Goal: Task Accomplishment & Management: Complete application form

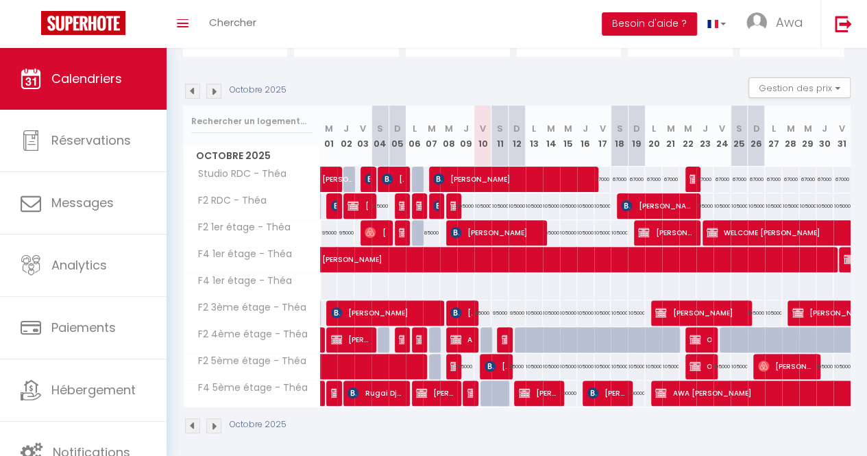
scroll to position [120, 0]
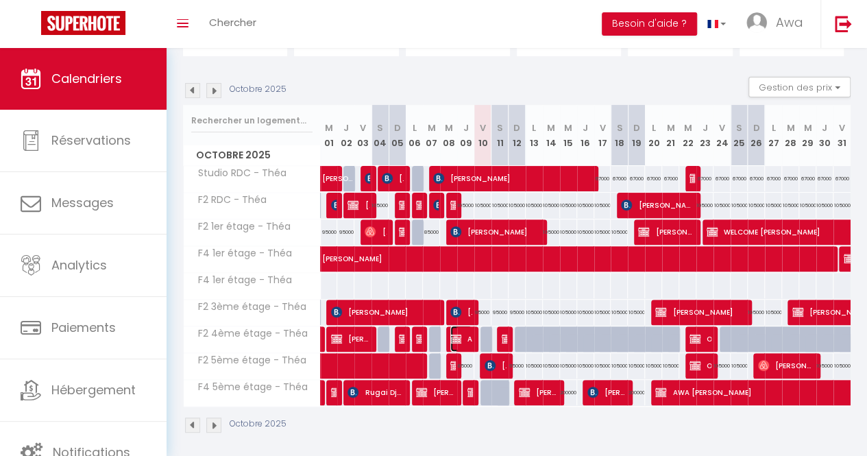
click at [459, 335] on img at bounding box center [456, 338] width 11 height 11
select select "OK"
select select "KO"
select select "0"
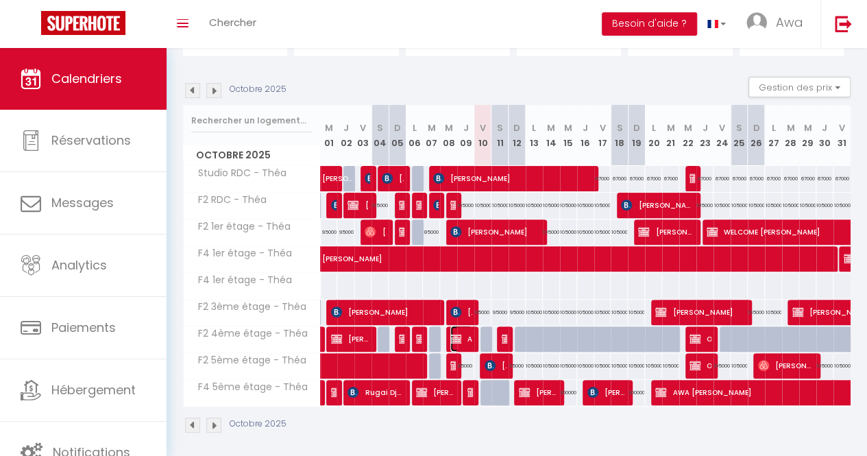
select select "1"
select select
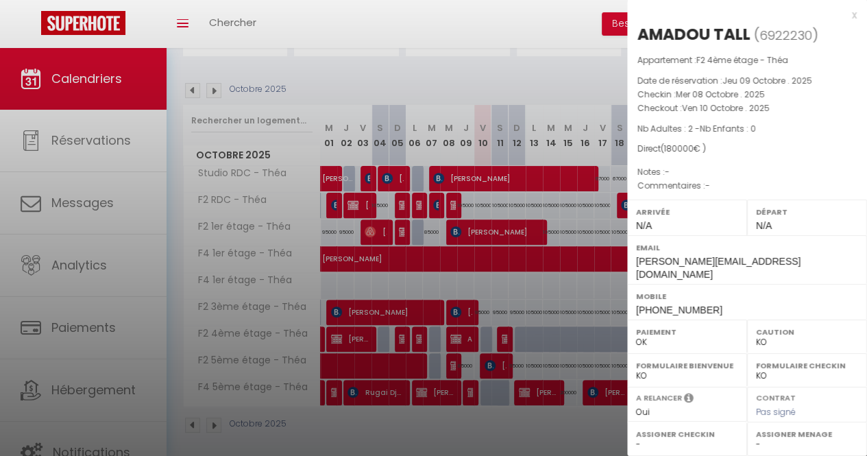
click at [464, 389] on div at bounding box center [433, 228] width 867 height 456
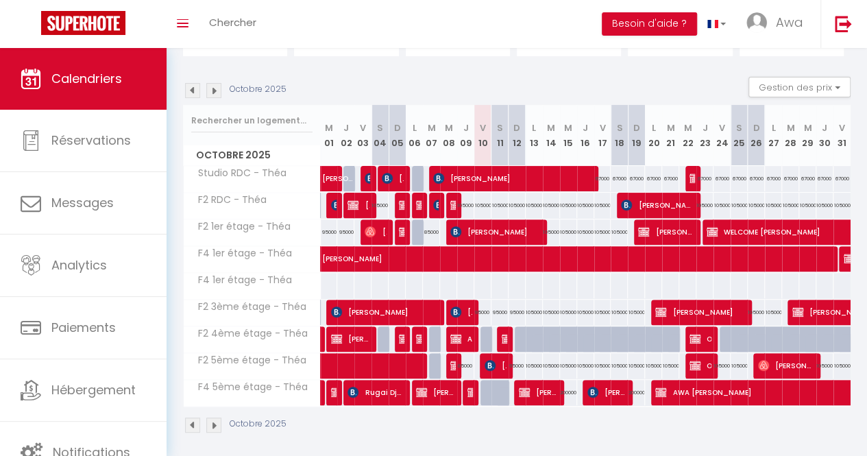
click at [463, 389] on div at bounding box center [471, 393] width 17 height 26
click at [455, 333] on img at bounding box center [456, 338] width 11 height 11
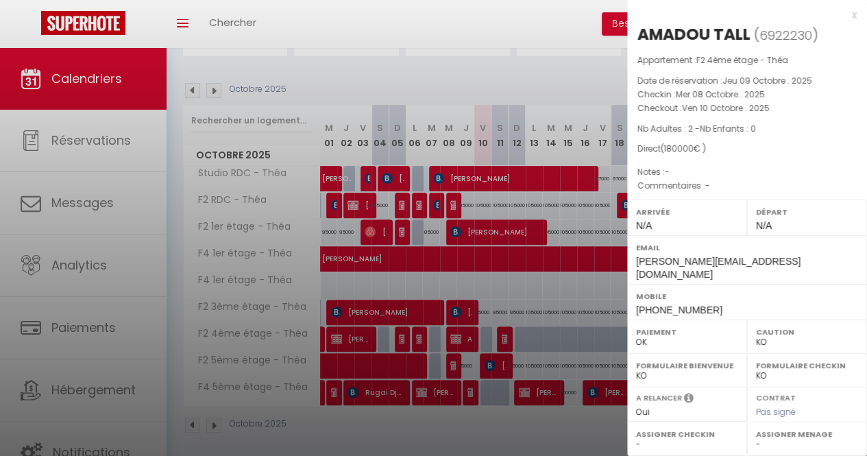
click at [455, 332] on div at bounding box center [433, 228] width 867 height 456
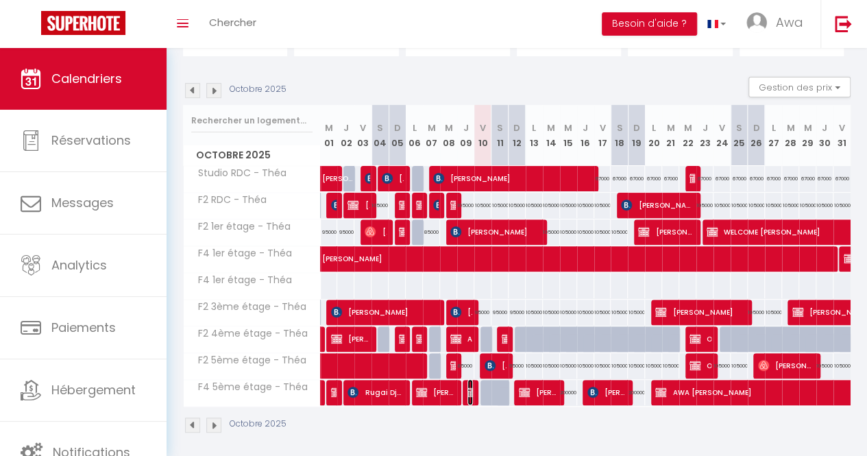
click at [468, 398] on span "[PERSON_NAME]" at bounding box center [470, 392] width 5 height 26
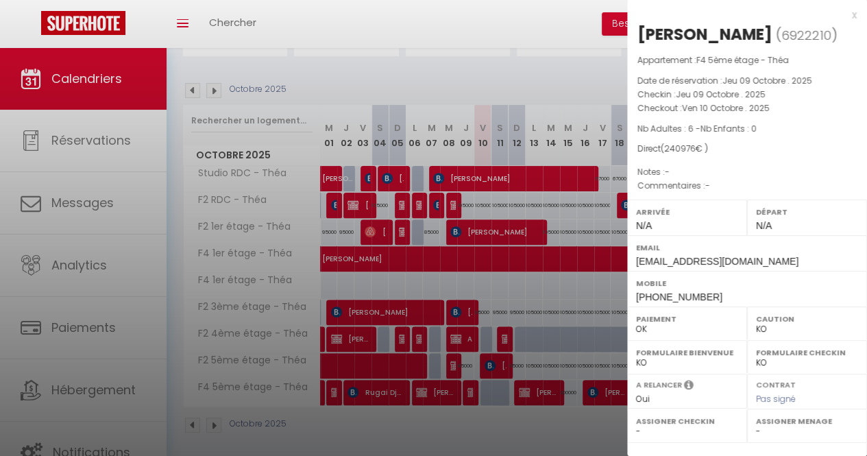
click at [481, 390] on div at bounding box center [433, 228] width 867 height 456
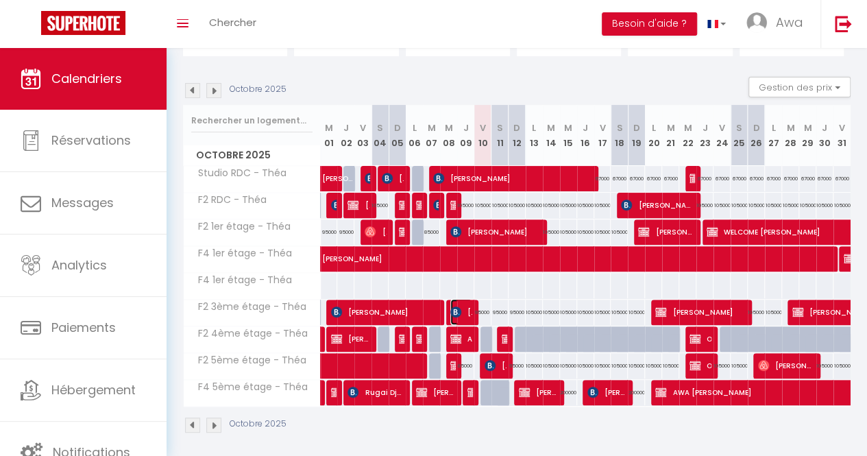
click at [466, 312] on span "[PERSON_NAME]" at bounding box center [462, 312] width 22 height 26
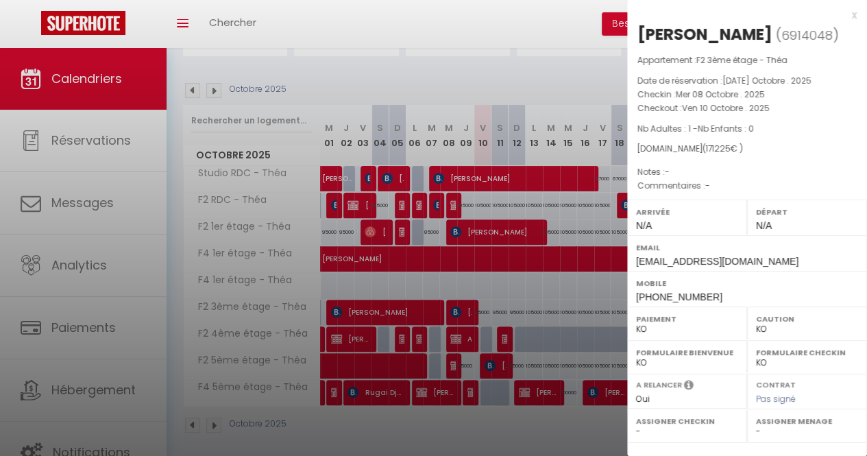
click at [466, 312] on div at bounding box center [433, 228] width 867 height 456
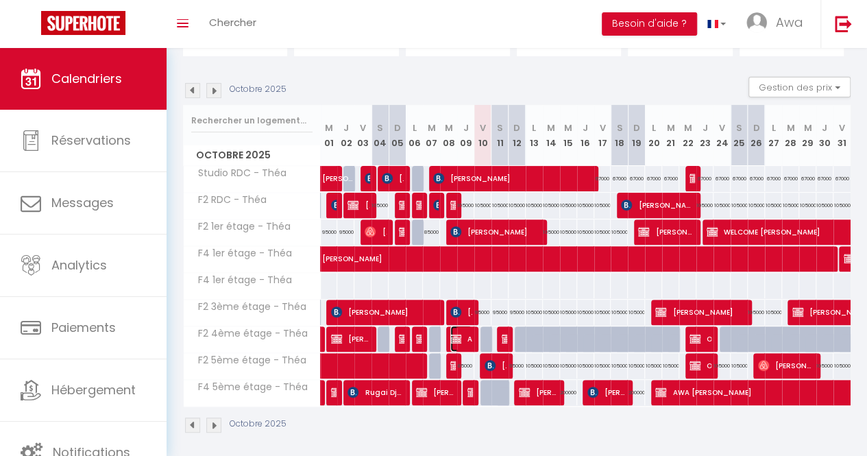
click at [468, 338] on span "AMADOU TALL" at bounding box center [462, 339] width 22 height 26
select select "OK"
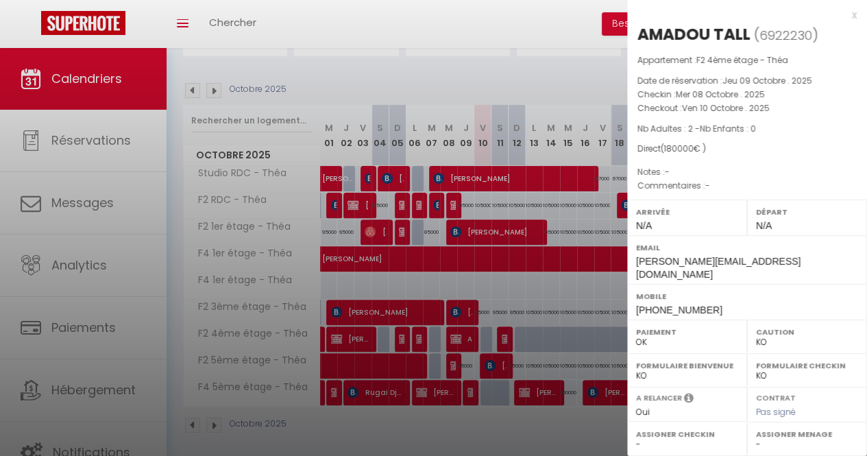
click at [469, 339] on div at bounding box center [433, 228] width 867 height 456
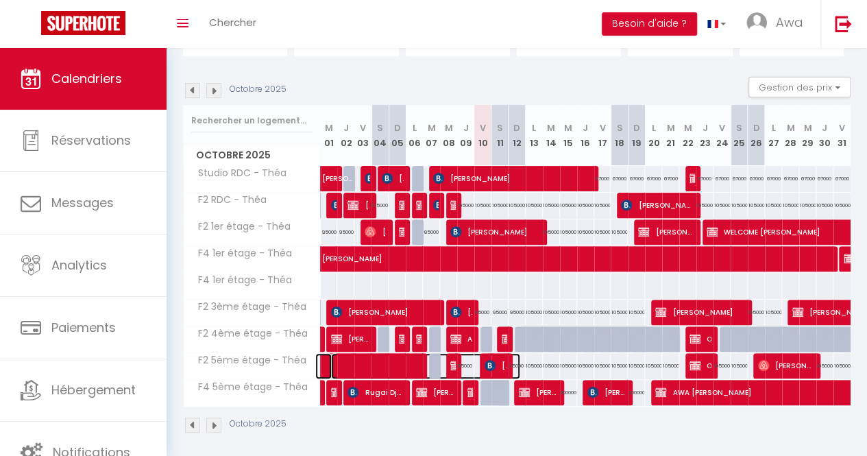
click at [454, 366] on span at bounding box center [425, 366] width 189 height 26
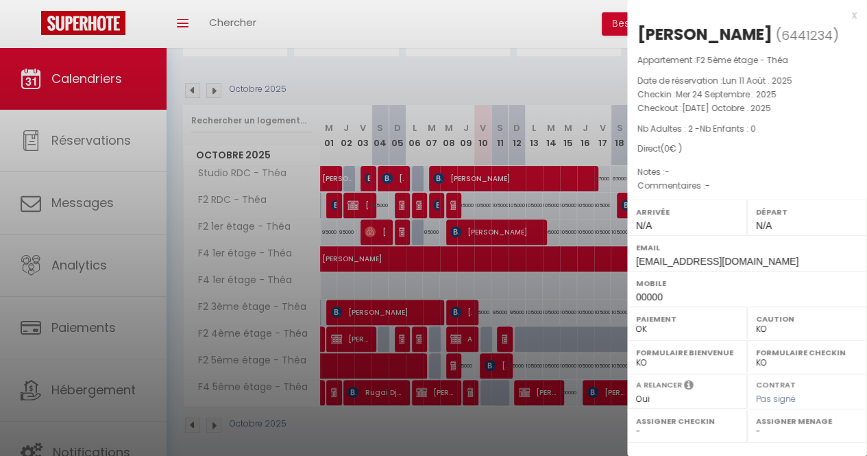
click at [451, 367] on div at bounding box center [433, 228] width 867 height 456
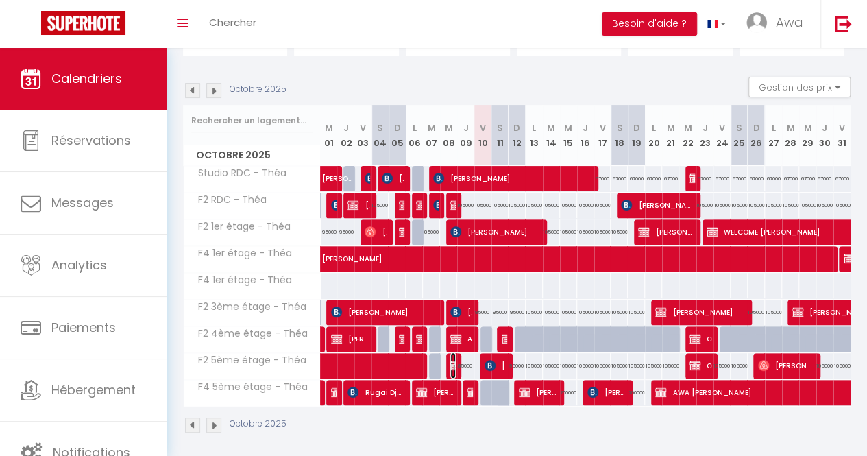
click at [453, 367] on img at bounding box center [456, 365] width 11 height 11
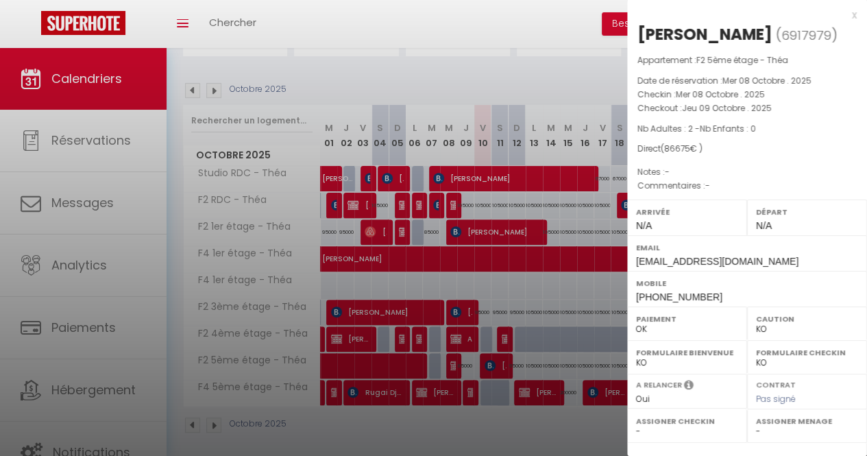
click at [448, 387] on div at bounding box center [433, 228] width 867 height 456
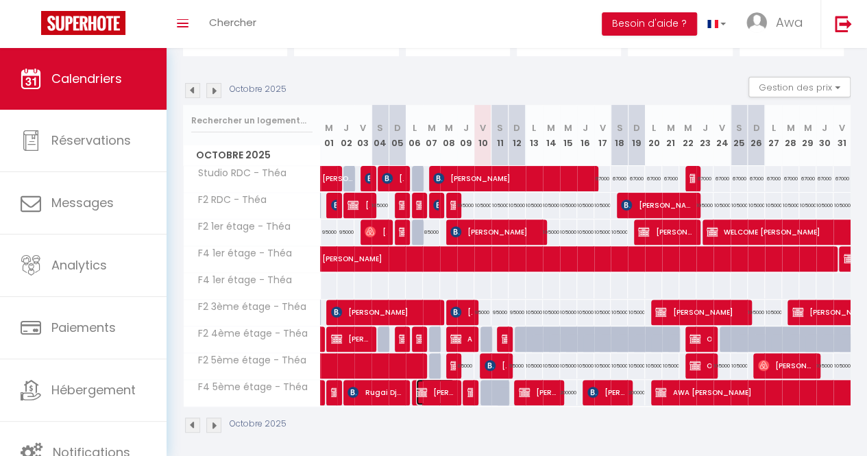
click at [448, 387] on span "[PERSON_NAME]" at bounding box center [435, 392] width 38 height 26
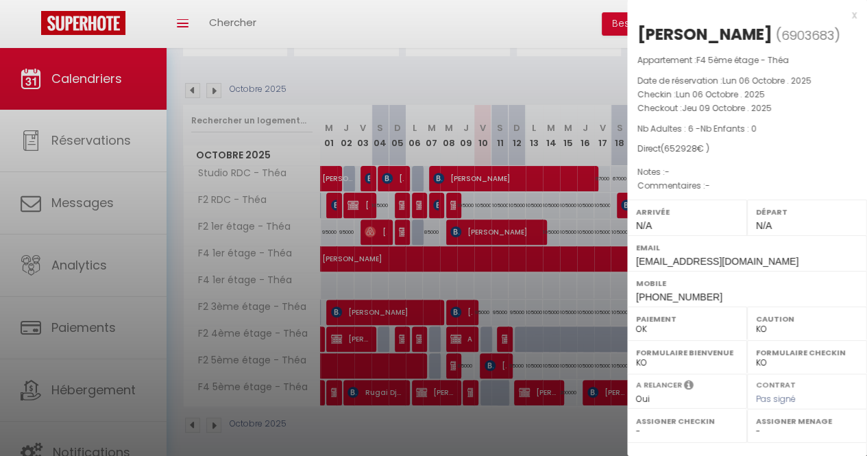
click at [490, 334] on div at bounding box center [433, 228] width 867 height 456
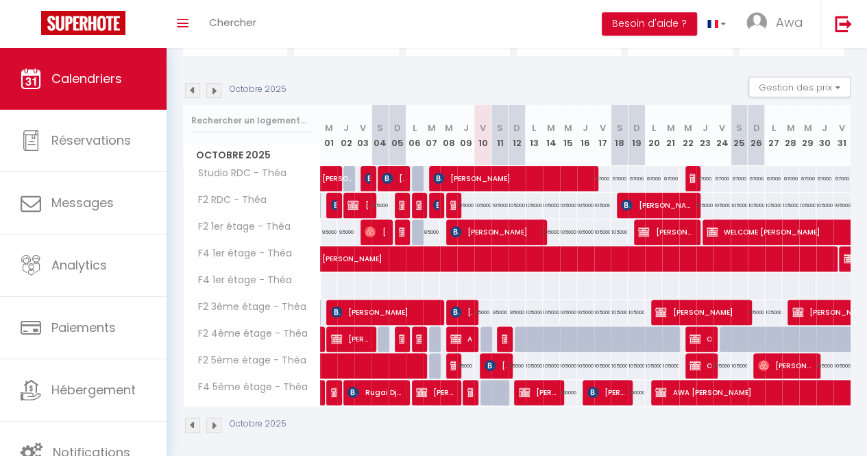
click at [504, 338] on div at bounding box center [504, 339] width 17 height 26
type input "105000"
type input "Dim 12 Octobre 2025"
type input "Lun 13 Octobre 2025"
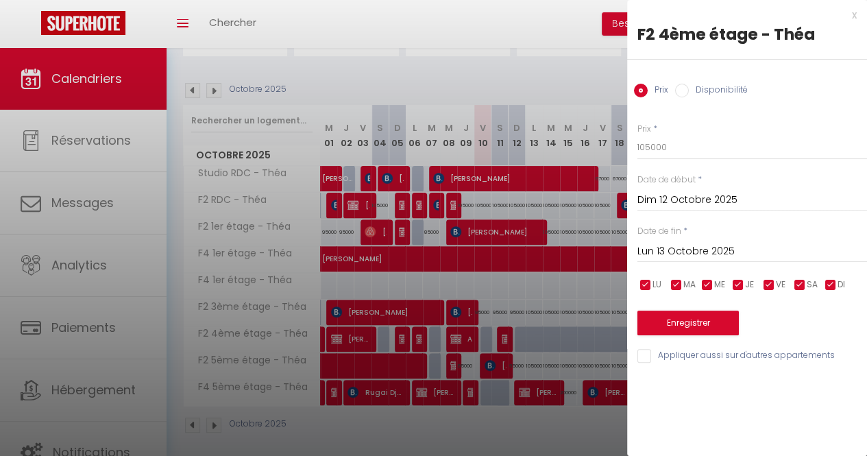
click at [504, 338] on div at bounding box center [433, 228] width 867 height 456
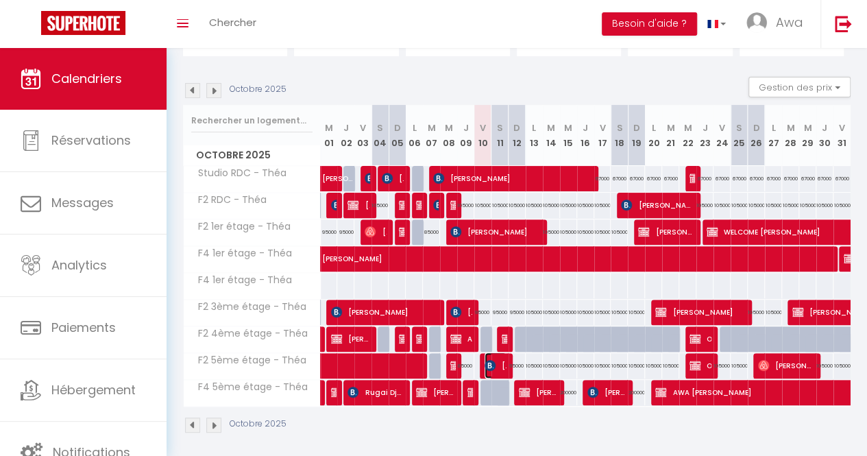
click at [497, 363] on span "[PERSON_NAME] Mabeye [PERSON_NAME]" at bounding box center [496, 365] width 22 height 26
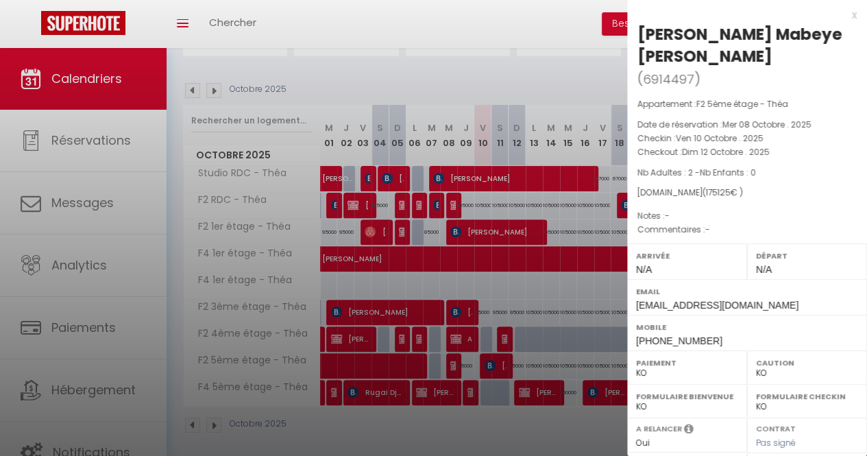
click at [497, 363] on div at bounding box center [433, 228] width 867 height 456
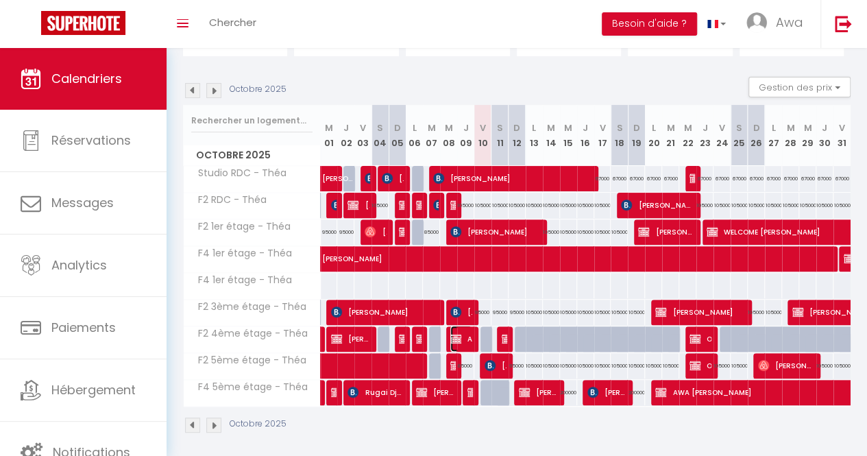
click at [459, 337] on span "AMADOU TALL" at bounding box center [462, 339] width 22 height 26
select select "OK"
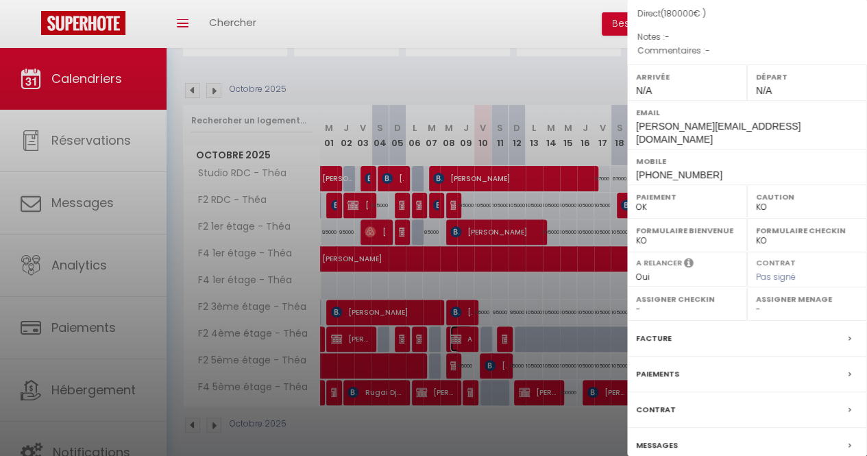
scroll to position [139, 0]
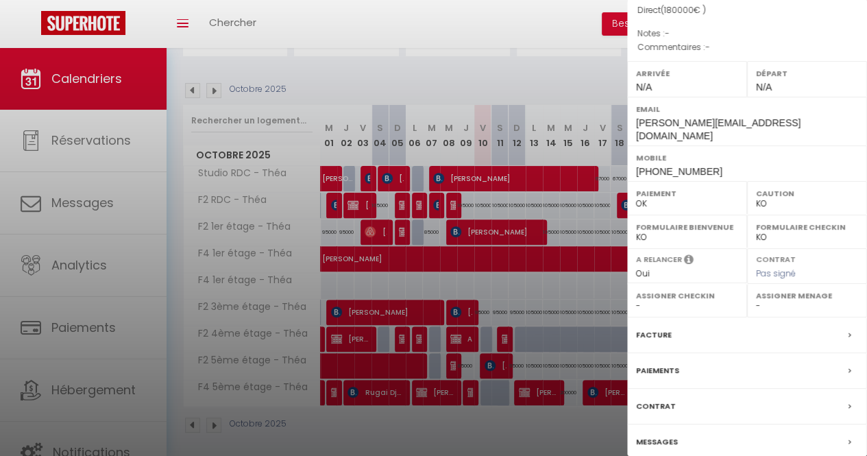
click at [692, 397] on div "Contrat" at bounding box center [747, 407] width 240 height 36
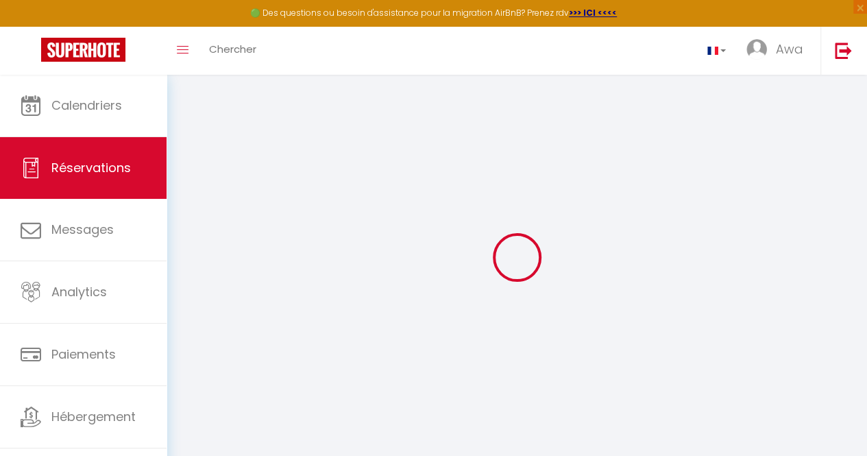
select select
checkbox input "false"
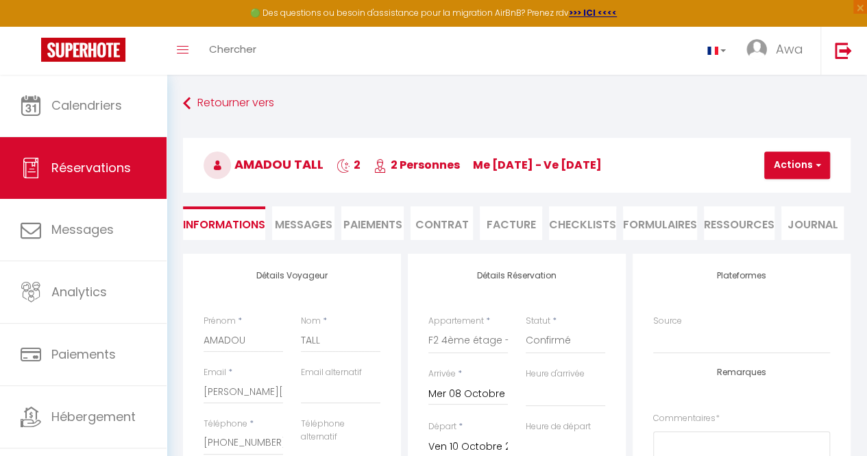
select select
checkbox input "false"
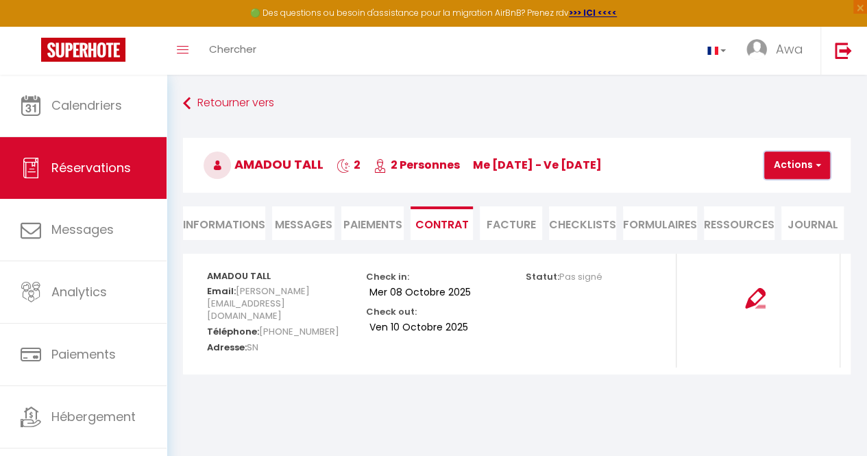
click at [797, 163] on button "Actions" at bounding box center [798, 165] width 66 height 27
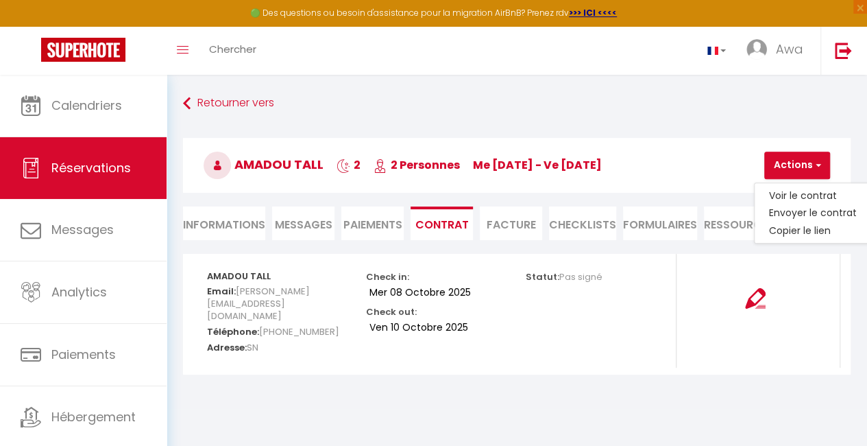
click at [250, 220] on li "Informations" at bounding box center [224, 223] width 82 height 34
select select
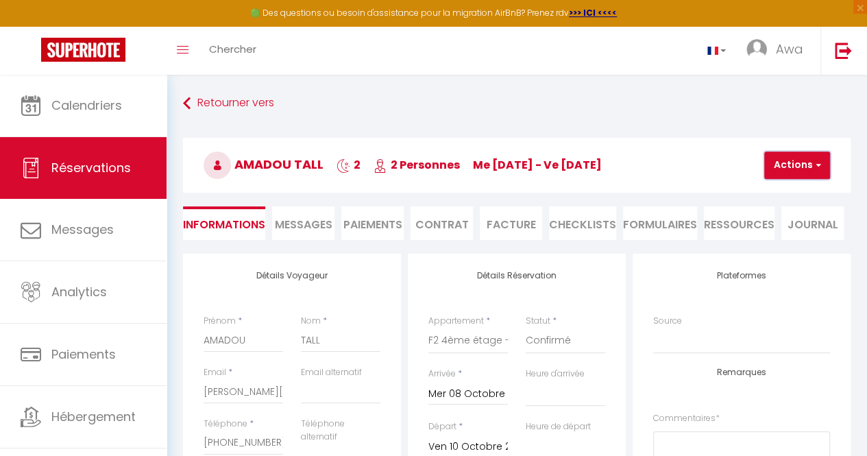
click at [798, 168] on button "Actions" at bounding box center [798, 165] width 66 height 27
click at [790, 215] on link "Dupliquer" at bounding box center [809, 213] width 108 height 18
select select
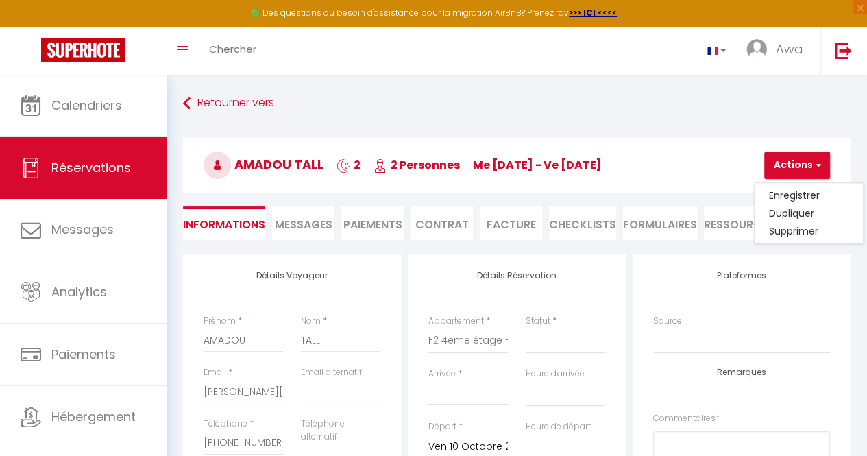
select select
checkbox input "false"
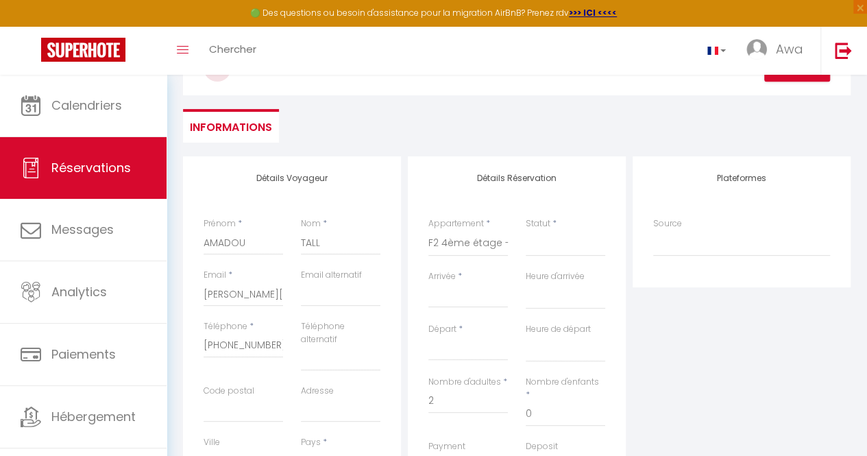
scroll to position [108, 0]
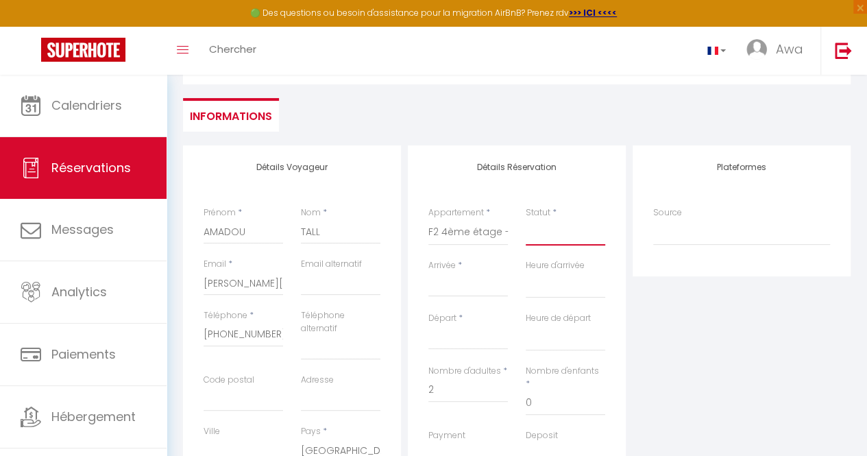
click at [542, 232] on select "Confirmé Non Confirmé [PERSON_NAME] par le voyageur No Show Request" at bounding box center [566, 232] width 80 height 26
select select "1"
click at [526, 219] on select "Confirmé Non Confirmé [PERSON_NAME] par le voyageur No Show Request" at bounding box center [566, 232] width 80 height 26
select select
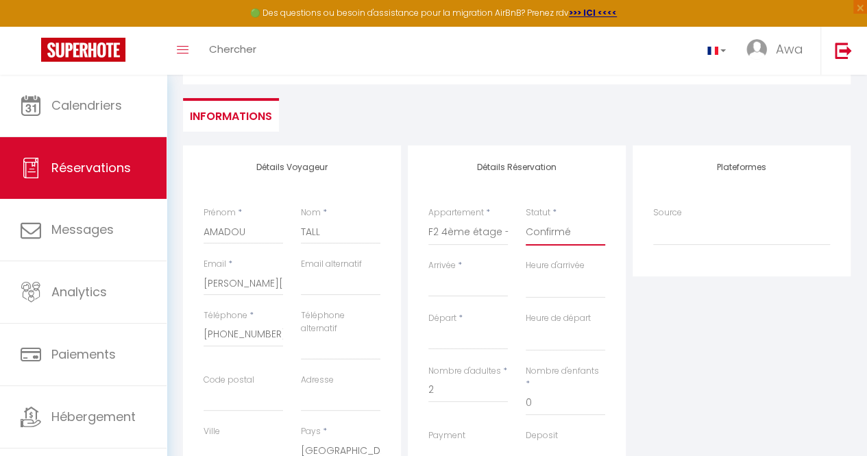
select select
checkbox input "false"
click at [470, 285] on input "Arrivée" at bounding box center [469, 286] width 80 height 18
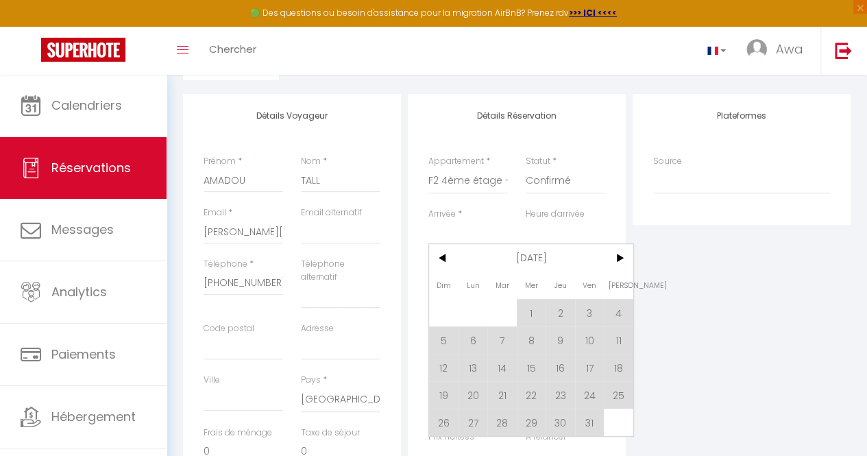
scroll to position [160, 0]
click at [582, 344] on span "10" at bounding box center [589, 339] width 29 height 27
type input "Ven 10 Octobre 2025"
select select
type input "Sam 11 Octobre 2025"
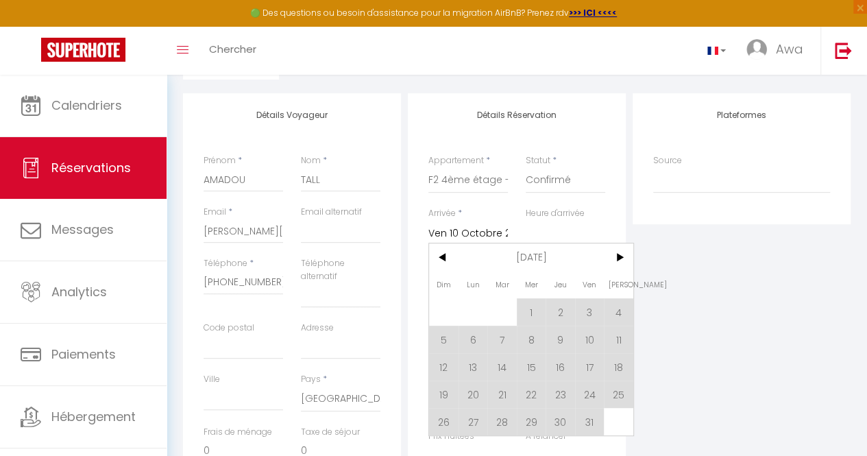
select select
checkbox input "false"
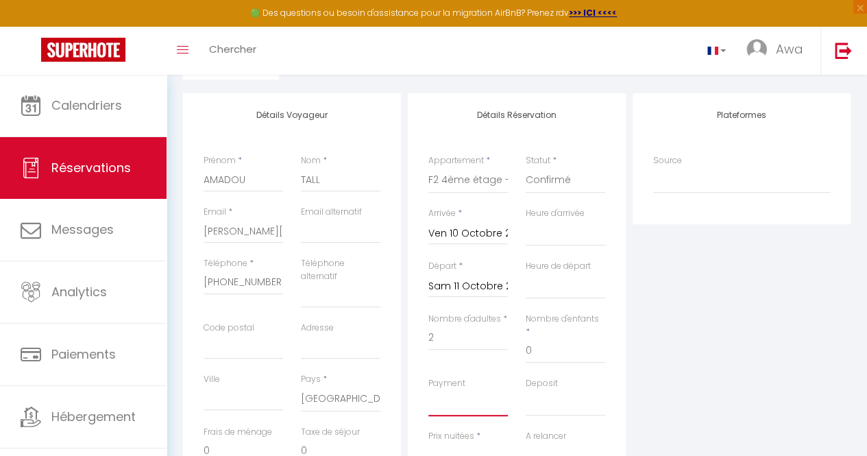
click at [456, 390] on select "OK KO" at bounding box center [469, 403] width 80 height 26
select select "12"
click at [429, 390] on select "OK KO" at bounding box center [469, 403] width 80 height 26
select select
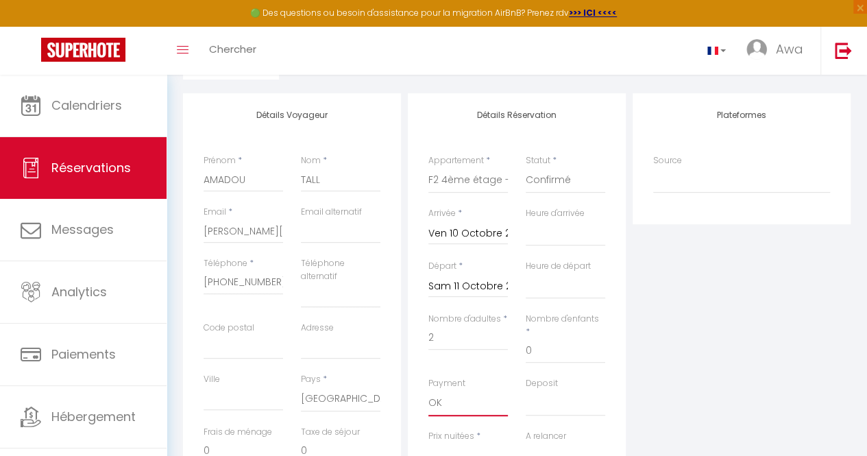
select select
checkbox input "false"
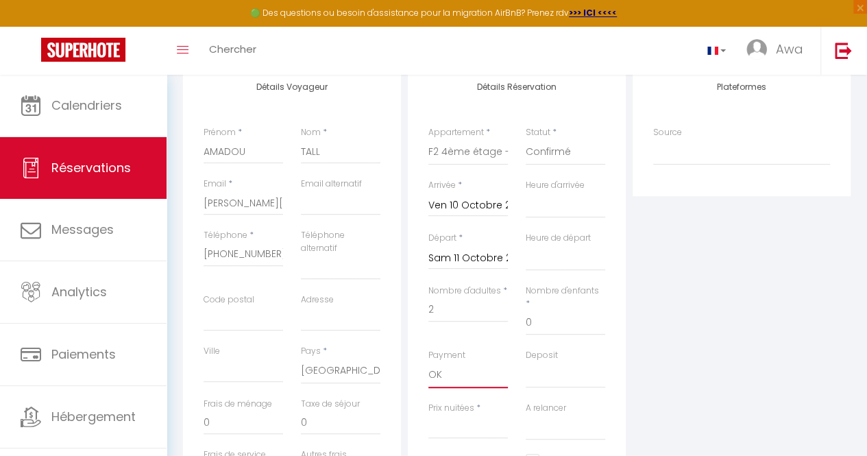
scroll to position [193, 0]
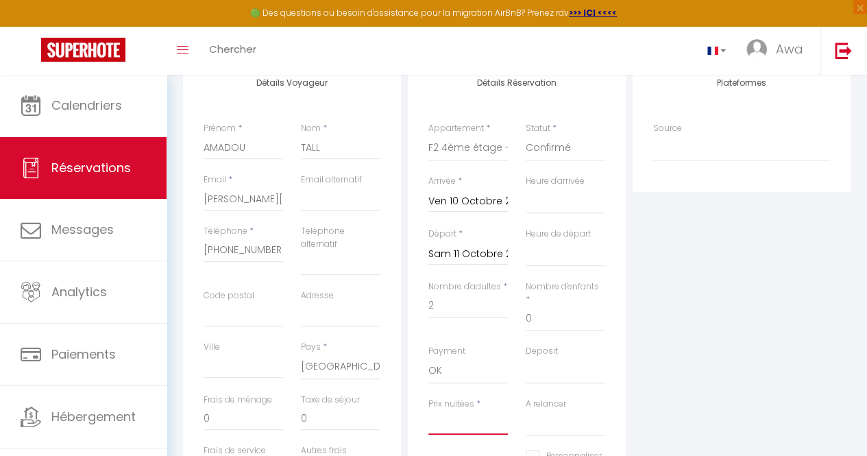
click at [458, 410] on input "Prix nuitées" at bounding box center [469, 422] width 80 height 25
type input "ç"
select select
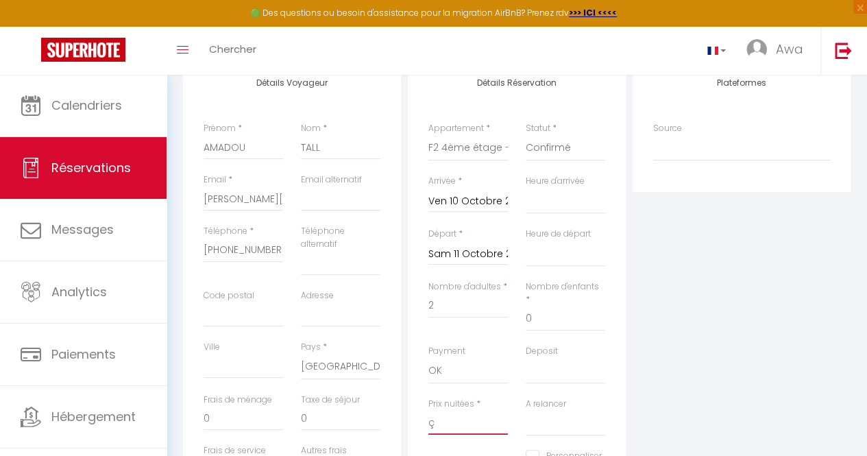
select select
checkbox input "false"
type input "çà"
select select
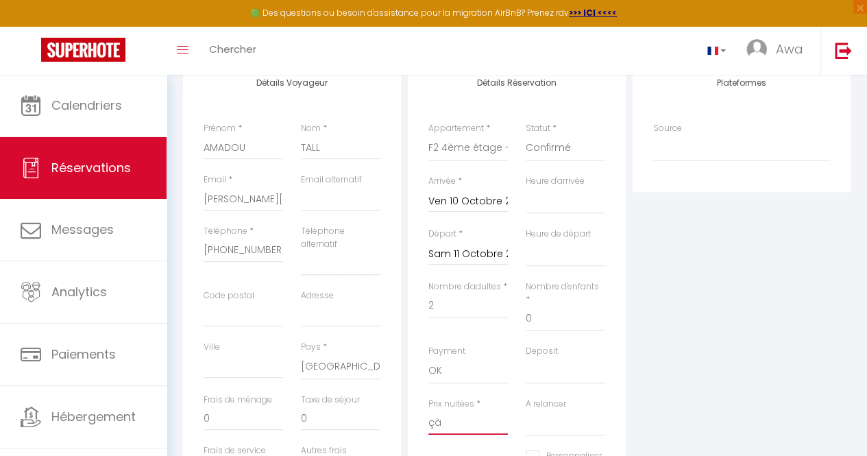
select select
checkbox input "false"
type input "çàà"
select select
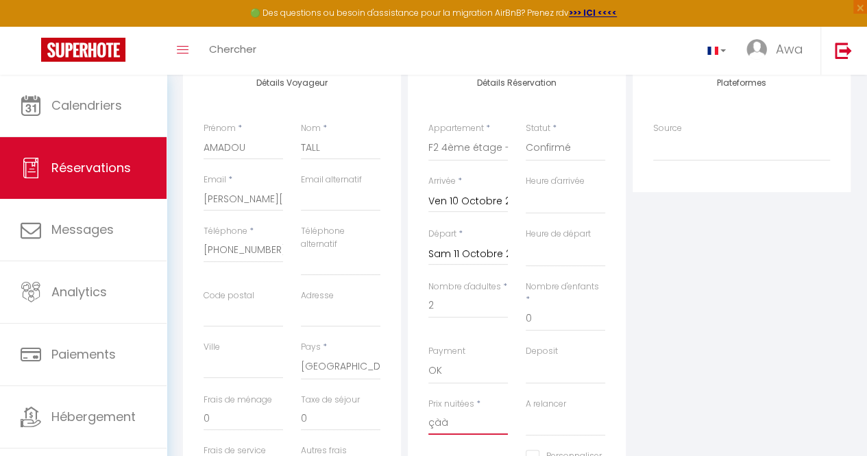
select select
checkbox input "false"
type input "çààà"
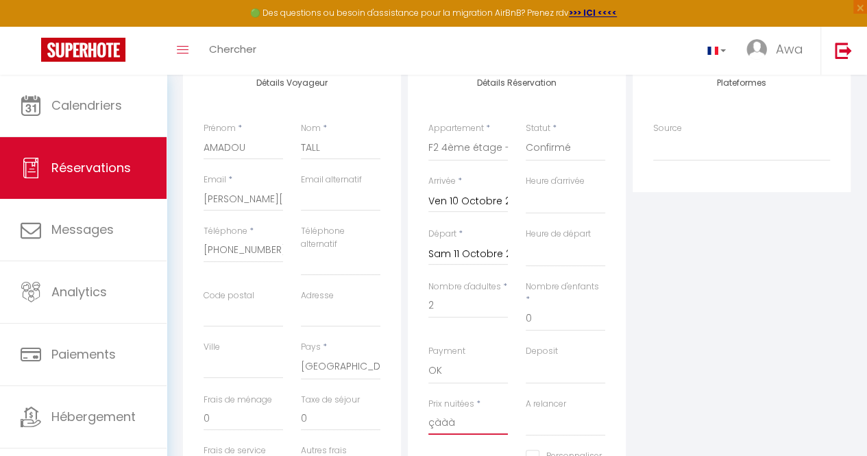
select select
checkbox input "false"
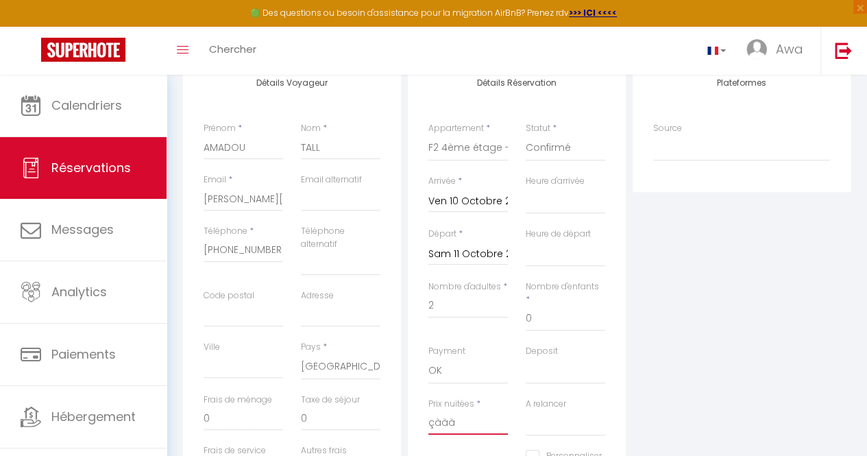
type input "çàà"
select select
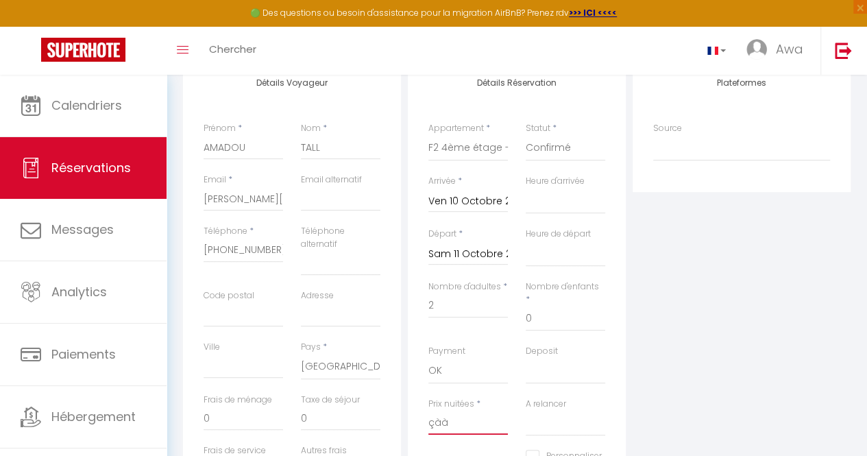
checkbox input "false"
type input "çà"
select select
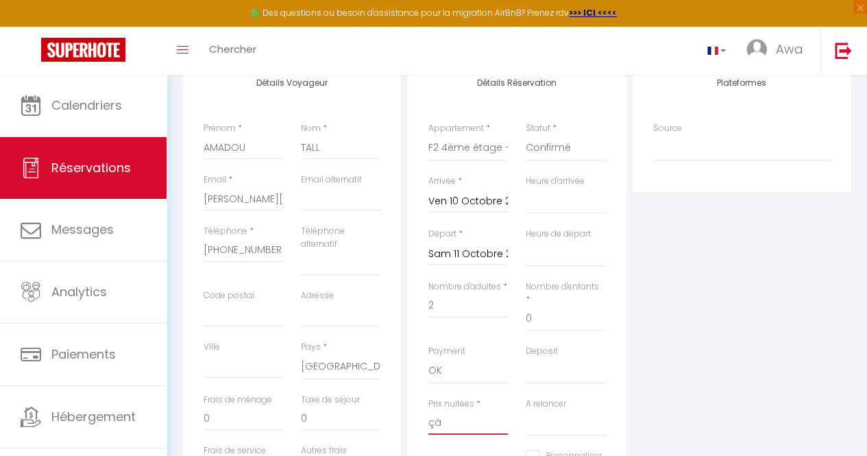
select select
checkbox input "false"
type input "ç"
select select
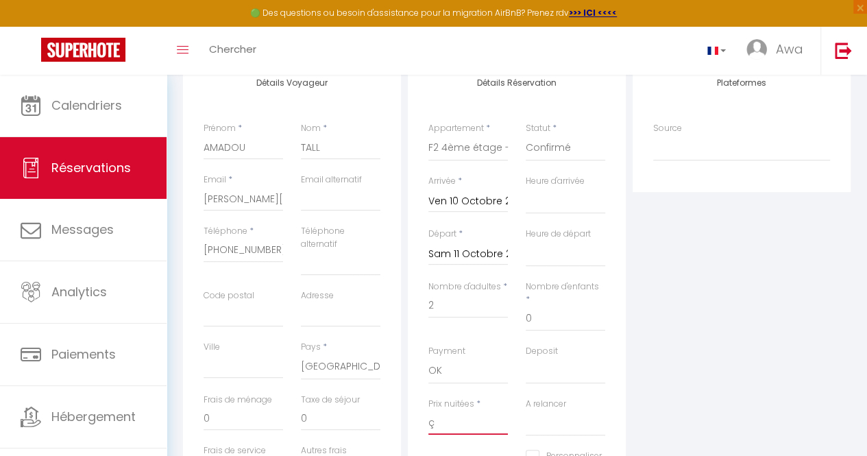
select select
checkbox input "false"
select select
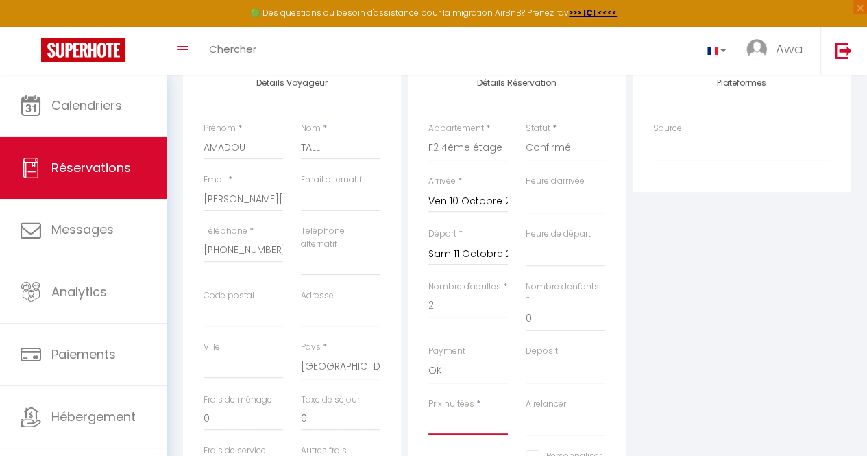
select select
checkbox input "false"
type input "9"
select select
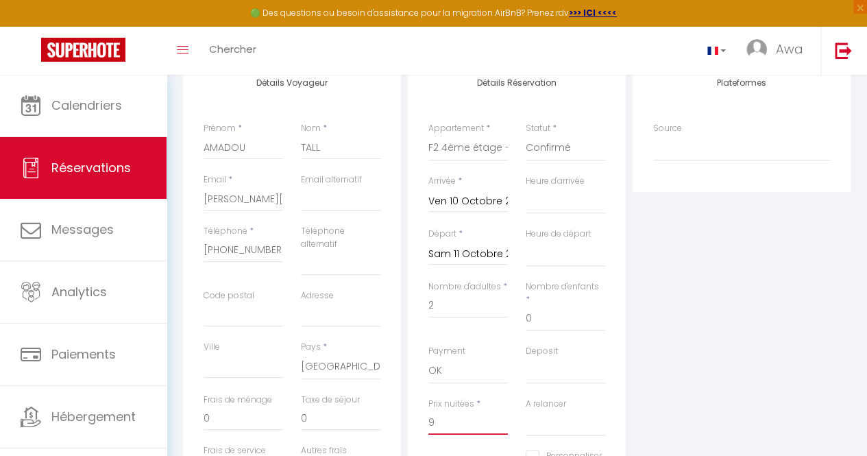
select select
checkbox input "false"
type input "90"
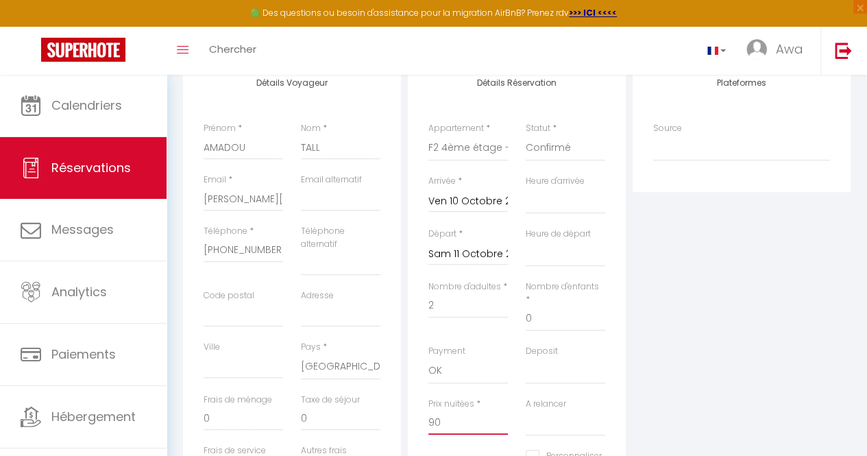
select select
checkbox input "false"
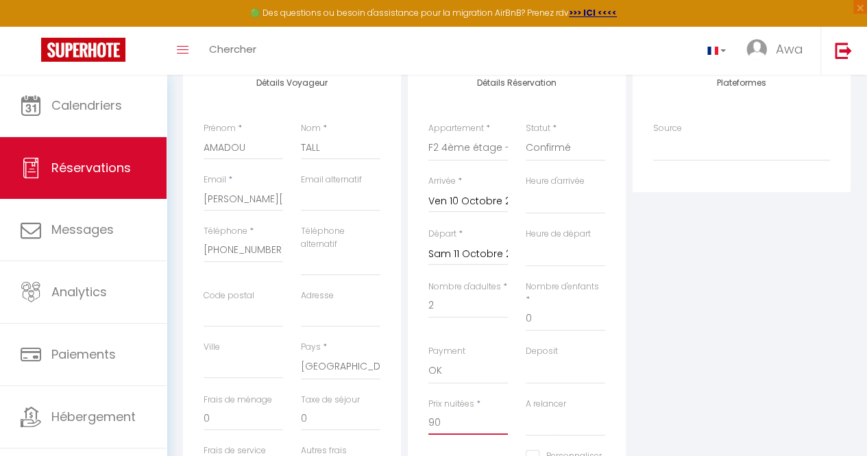
type input "900"
select select
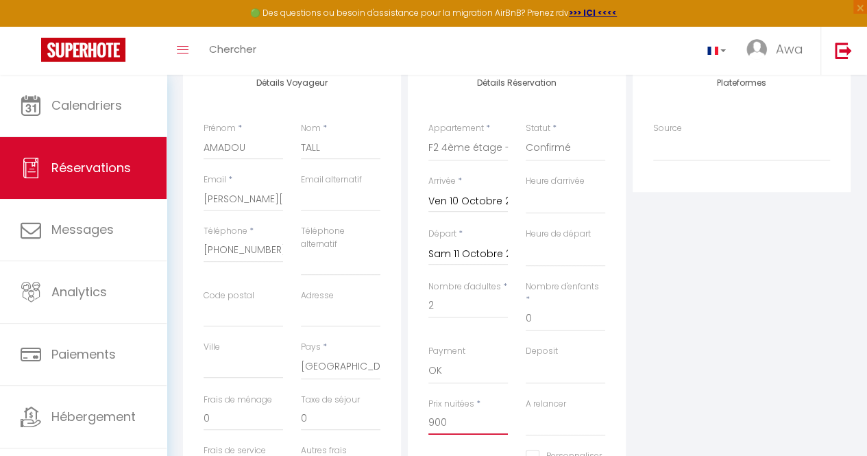
checkbox input "false"
type input "9000"
select select
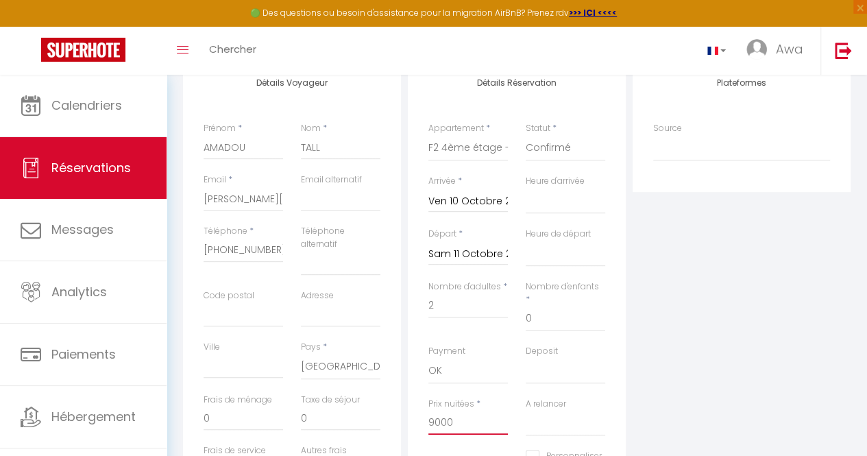
select select
checkbox input "false"
type input "90000"
select select
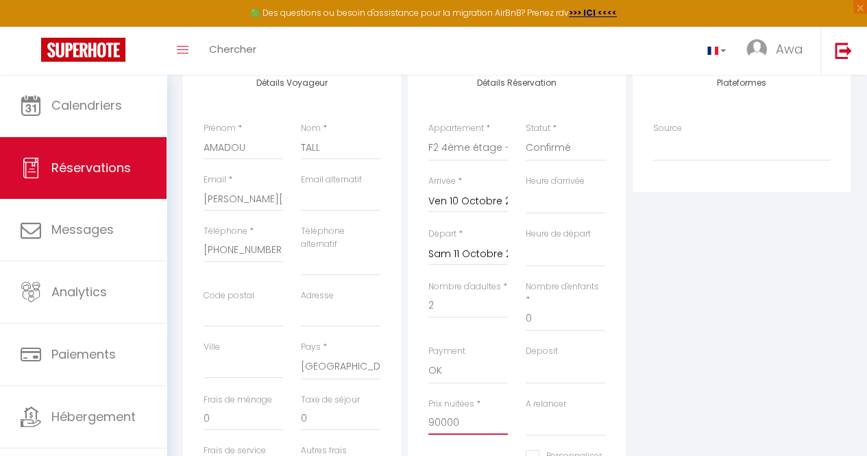
select select
checkbox input "false"
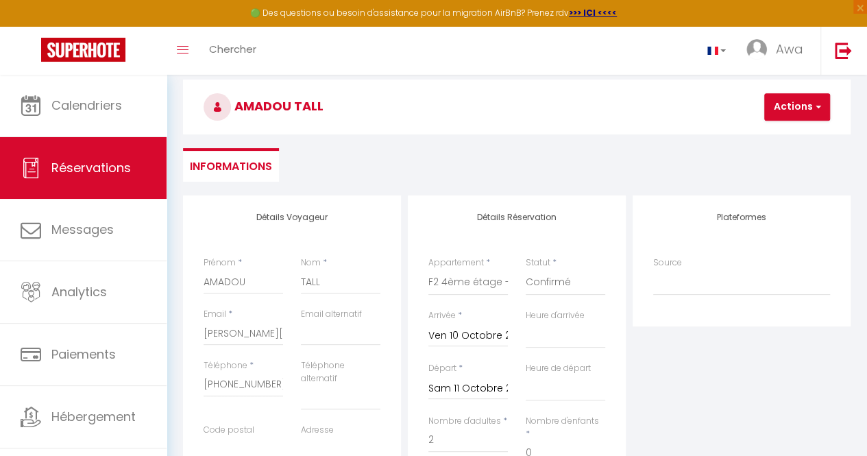
scroll to position [0, 0]
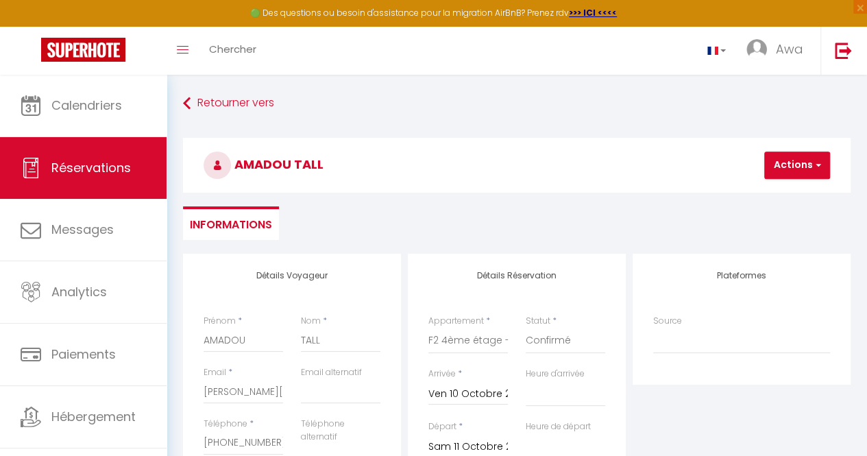
type input "90000"
click at [791, 156] on button "Actions" at bounding box center [798, 165] width 66 height 27
click at [780, 194] on link "Enregistrer" at bounding box center [809, 196] width 108 height 18
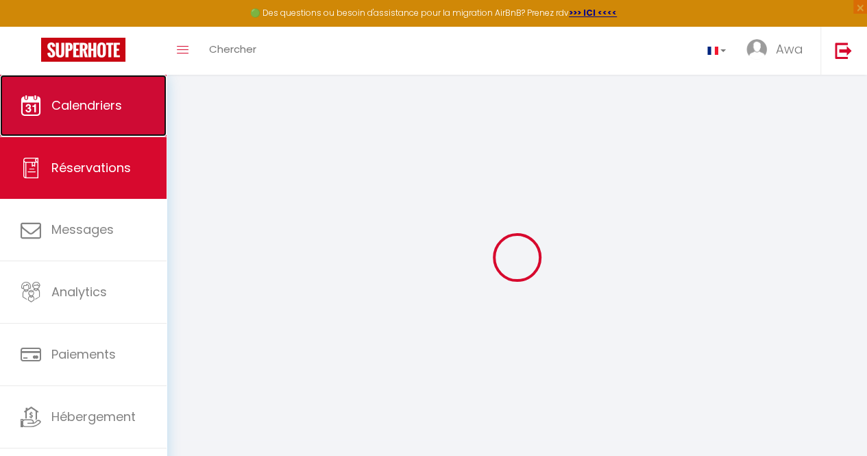
click at [73, 124] on link "Calendriers" at bounding box center [83, 106] width 167 height 62
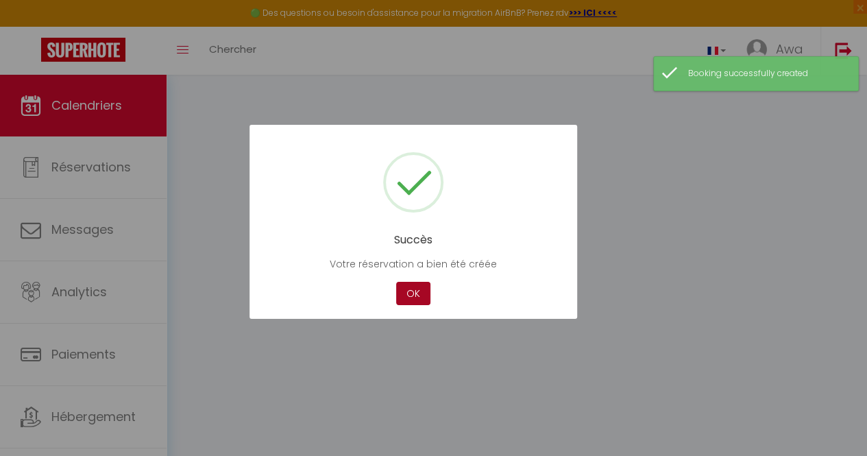
click at [409, 298] on button "OK" at bounding box center [413, 294] width 34 height 24
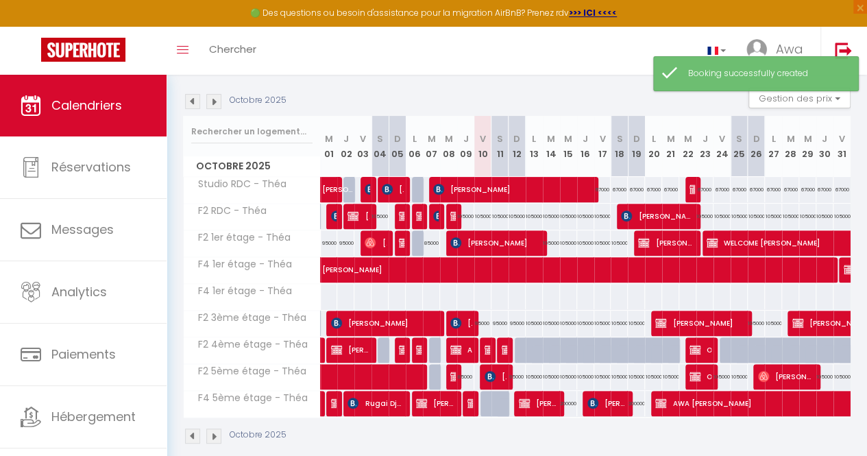
scroll to position [136, 0]
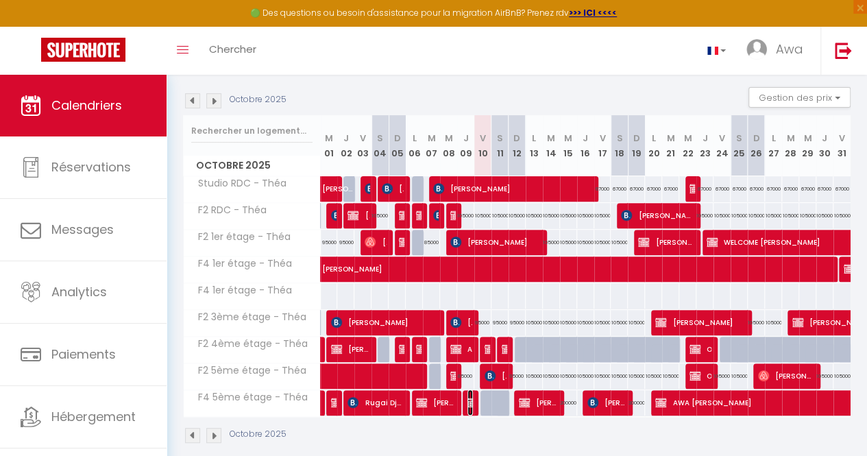
click at [468, 405] on img at bounding box center [473, 402] width 11 height 11
select select "OK"
select select "KO"
select select "0"
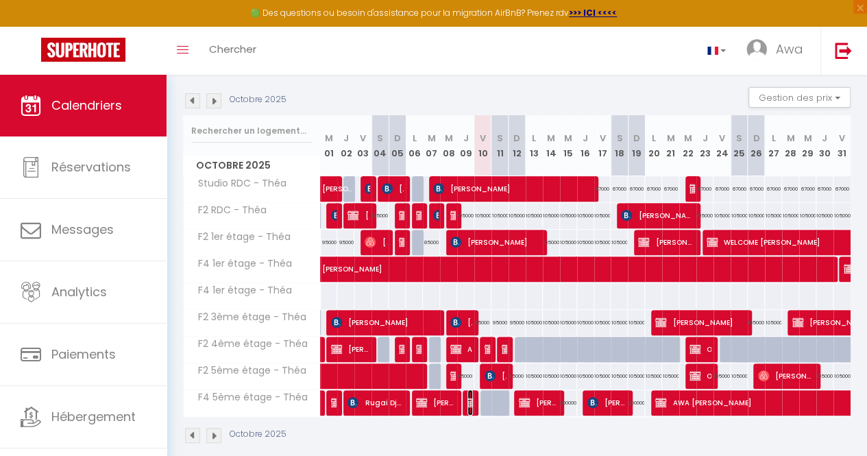
select select "1"
select select
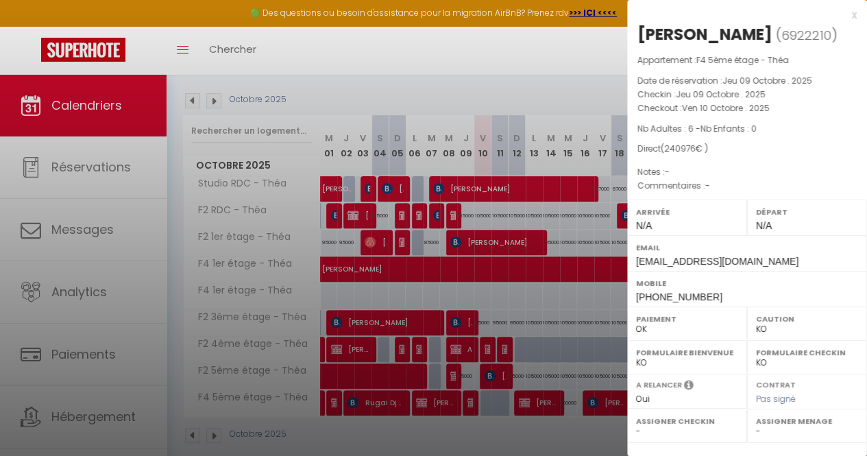
click at [467, 405] on div at bounding box center [433, 228] width 867 height 456
